Goal: Information Seeking & Learning: Find specific fact

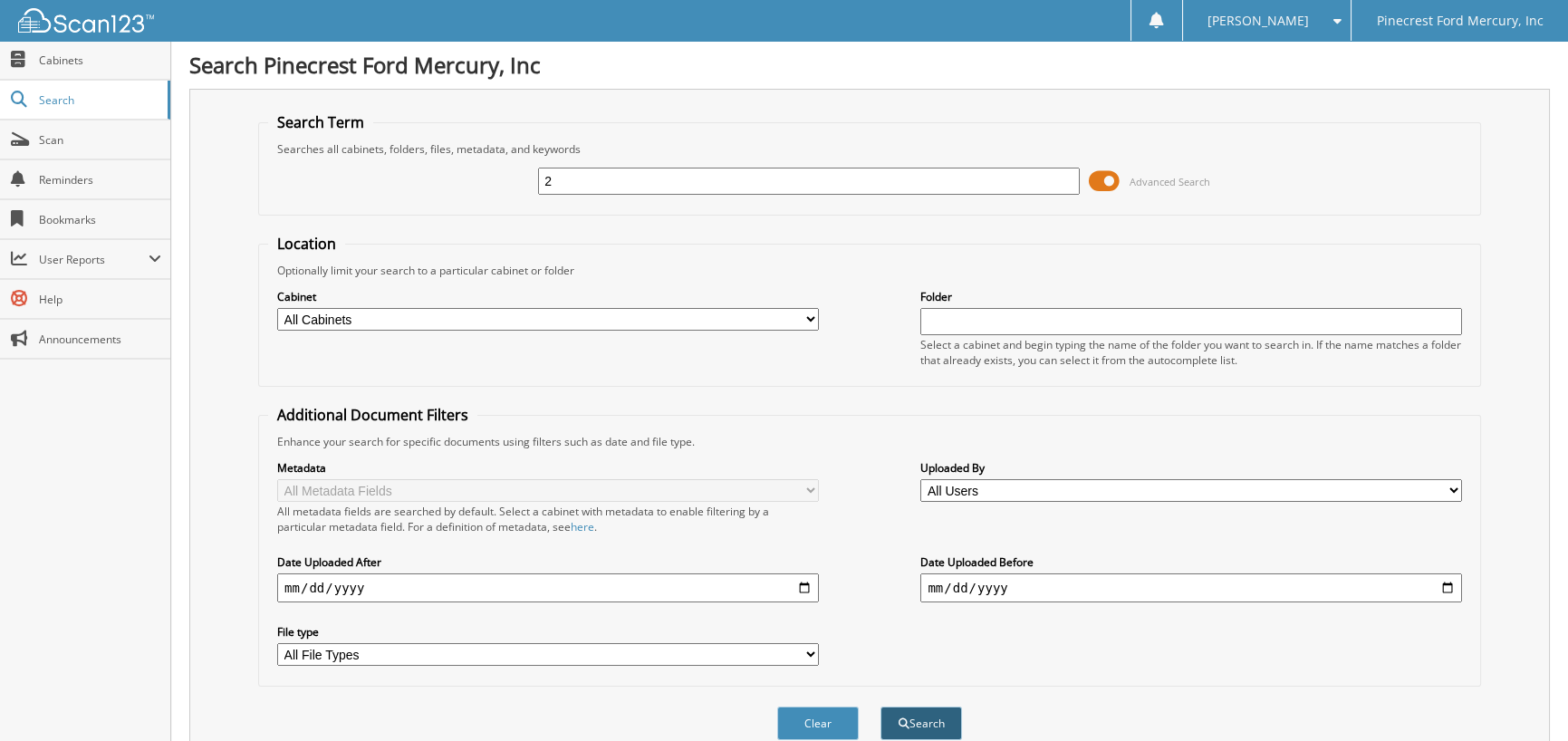
type input "2"
click at [902, 719] on span "submit" at bounding box center [903, 724] width 11 height 11
click at [820, 314] on div "Cabinet All Cabinets PF - ACCOUNTING PF - BODY SHOP PF - CHECKS PF - FINANCE AN…" at bounding box center [869, 328] width 1203 height 99
click at [810, 314] on select "All Cabinets PF - ACCOUNTING PF - BODY SHOP PF - CHECKS PF - FINANCE AND INSURA…" at bounding box center [548, 320] width 541 height 23
select select "11257"
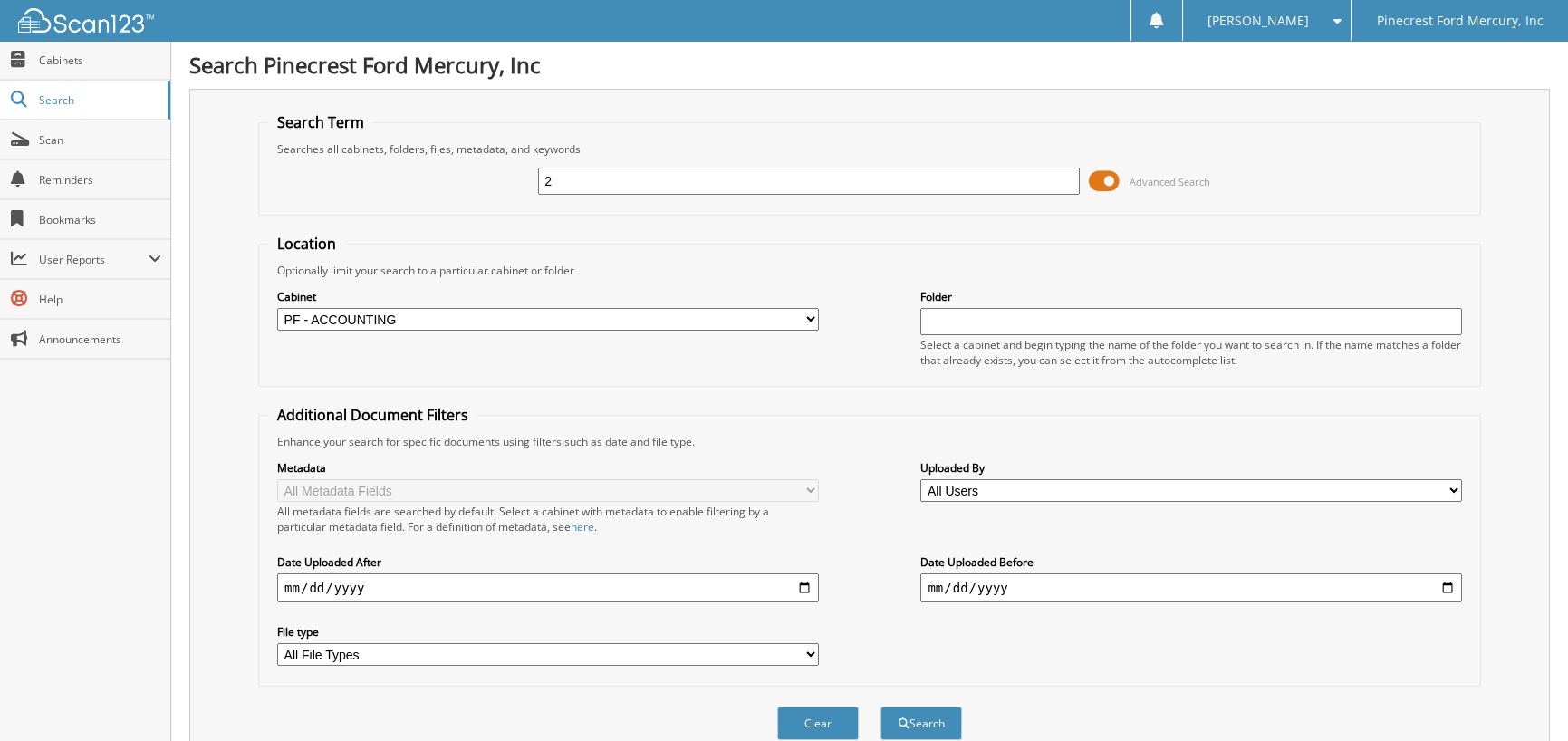
click at [277, 308] on select "All Cabinets PF - ACCOUNTING PF - BODY SHOP PF - CHECKS PF - FINANCE AND INSURA…" at bounding box center [548, 320] width 541 height 23
click at [286, 589] on input "date" at bounding box center [548, 588] width 541 height 29
type input "[DATE]"
click at [929, 717] on button "Search" at bounding box center [921, 724] width 82 height 34
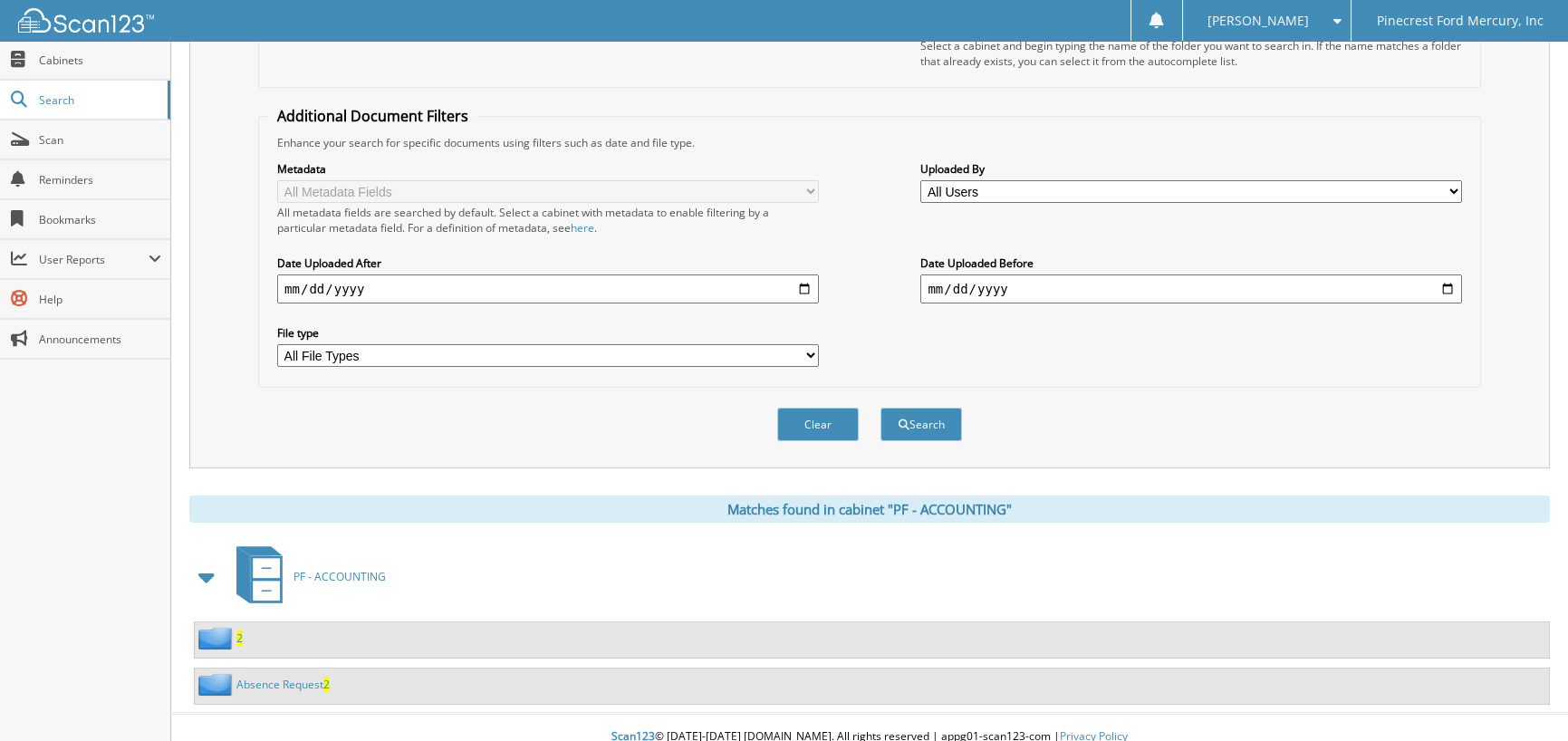
scroll to position [306, 0]
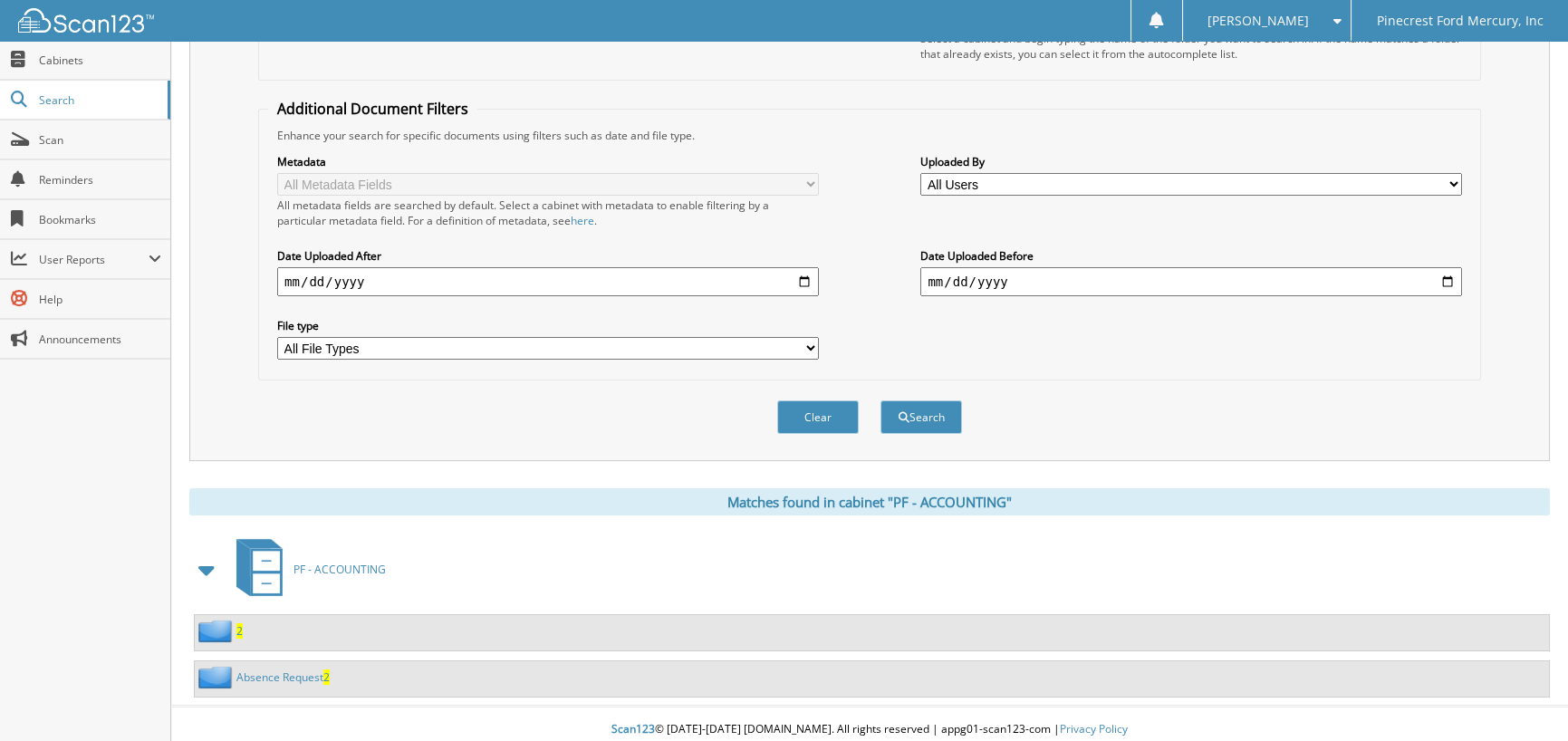
click at [243, 620] on div "2" at bounding box center [872, 633] width 1354 height 36
click at [221, 620] on img at bounding box center [218, 631] width 39 height 23
click at [236, 623] on span "2" at bounding box center [239, 631] width 7 height 15
